Goal: Download file/media

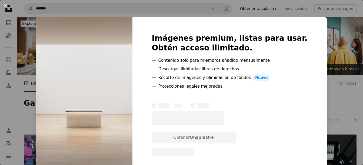
scroll to position [652, 0]
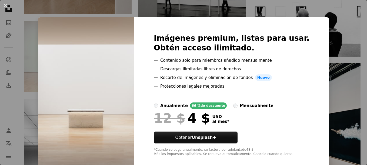
click at [333, 37] on div "An X shape Imágenes premium, listas para usar. Obtén acceso ilimitado. A plus s…" at bounding box center [183, 82] width 367 height 165
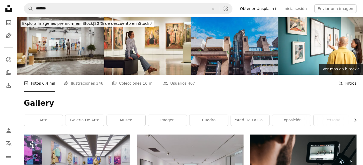
click at [345, 81] on button "Filters Filtros" at bounding box center [347, 83] width 18 height 17
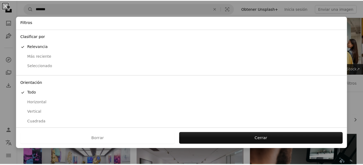
scroll to position [49, 0]
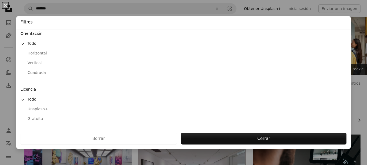
click at [40, 119] on div "Gratuita" at bounding box center [184, 118] width 326 height 5
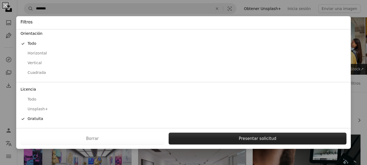
click at [232, 136] on button "Presentar solicitud" at bounding box center [258, 139] width 178 height 12
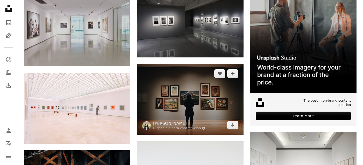
scroll to position [149, 0]
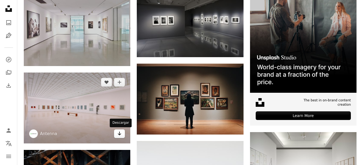
click at [118, 132] on icon "Arrow pointing down" at bounding box center [119, 134] width 4 height 6
